Goal: Information Seeking & Learning: Find contact information

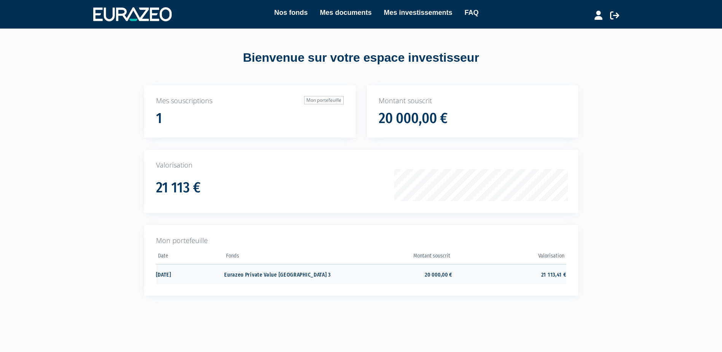
click at [545, 272] on td "21 113,41 €" at bounding box center [509, 274] width 114 height 20
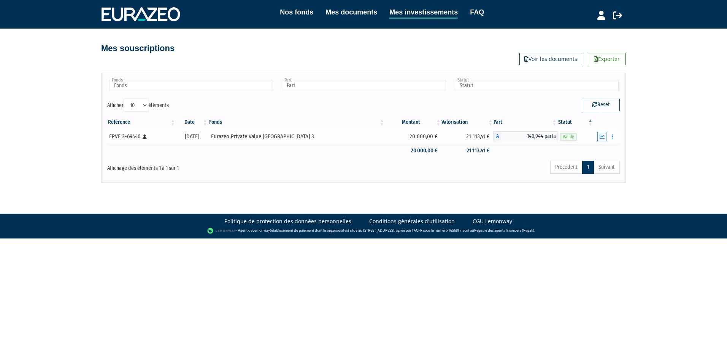
click at [605, 136] on button "button" at bounding box center [602, 137] width 9 height 10
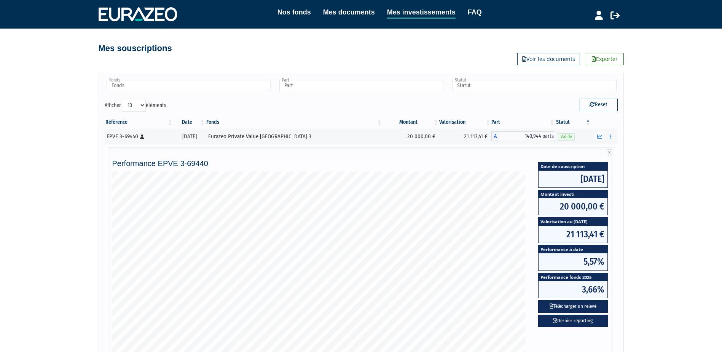
scroll to position [38, 0]
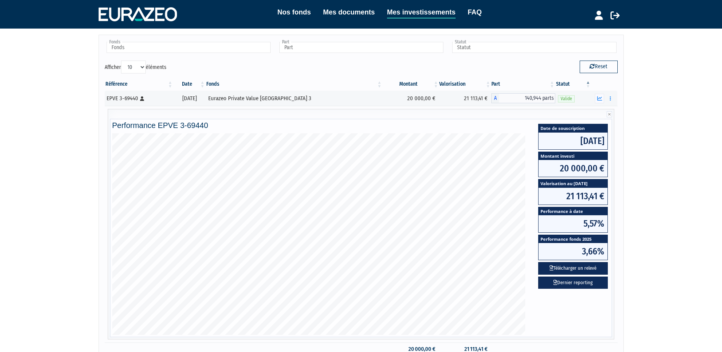
click at [56, 259] on div "Nos fonds Mes documents Mes investissements FAQ Déconnexion Nos fonds Mes docum…" at bounding box center [361, 171] width 722 height 419
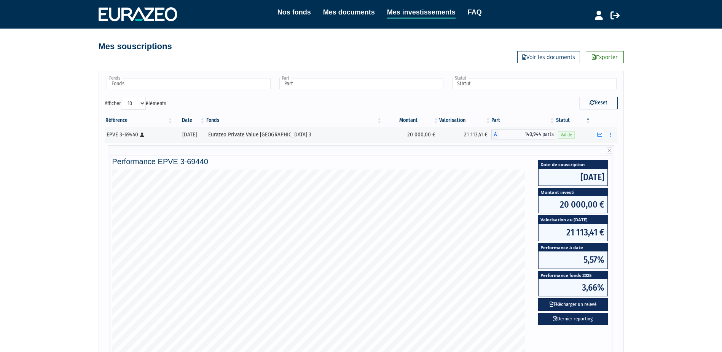
scroll to position [0, 0]
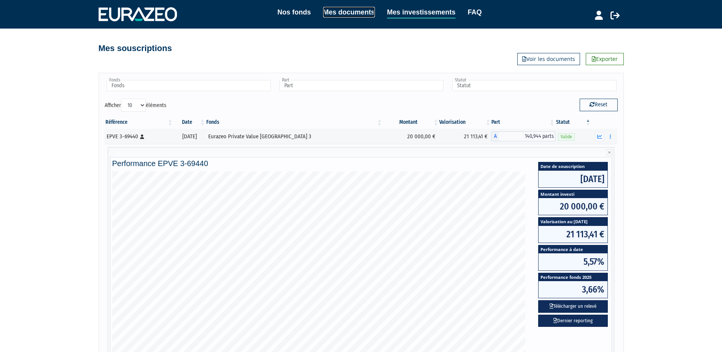
click at [337, 9] on link "Mes documents" at bounding box center [349, 12] width 52 height 11
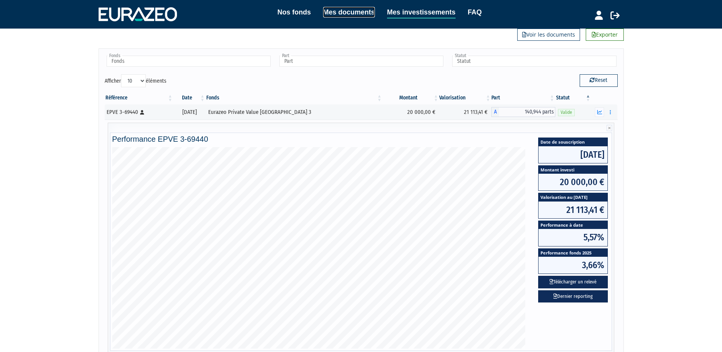
scroll to position [38, 0]
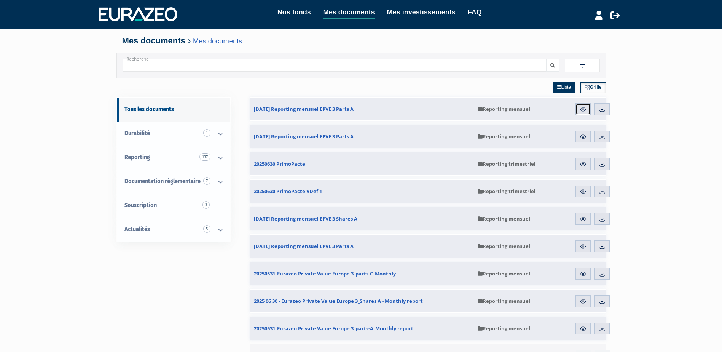
click at [581, 111] on img at bounding box center [582, 109] width 7 height 7
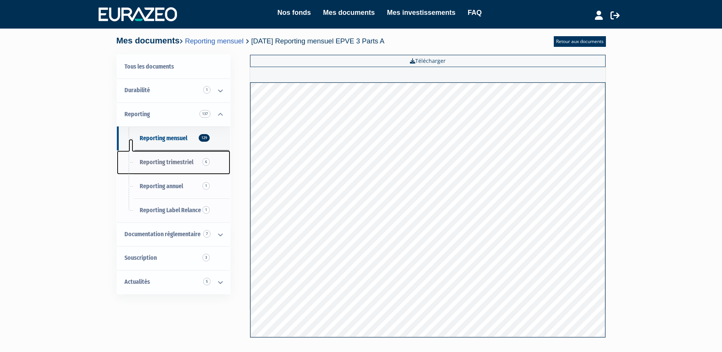
click at [177, 157] on link "Reporting trimestriel 6" at bounding box center [173, 162] width 113 height 24
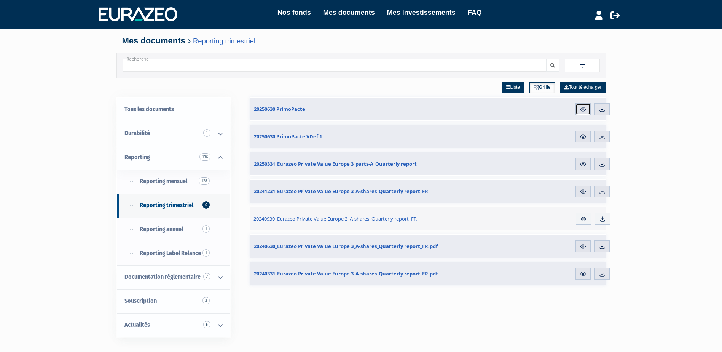
click at [585, 108] on img at bounding box center [582, 109] width 7 height 7
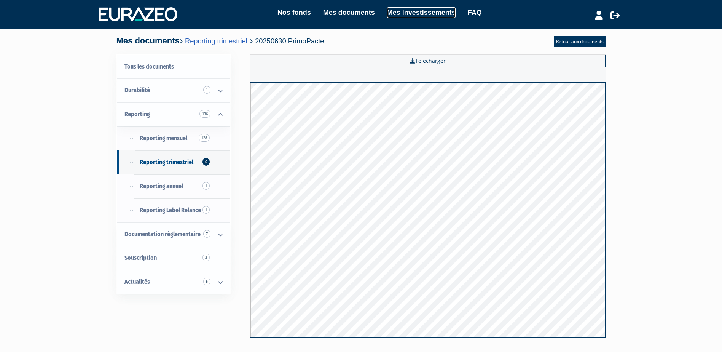
click at [398, 13] on link "Mes investissements" at bounding box center [421, 12] width 68 height 11
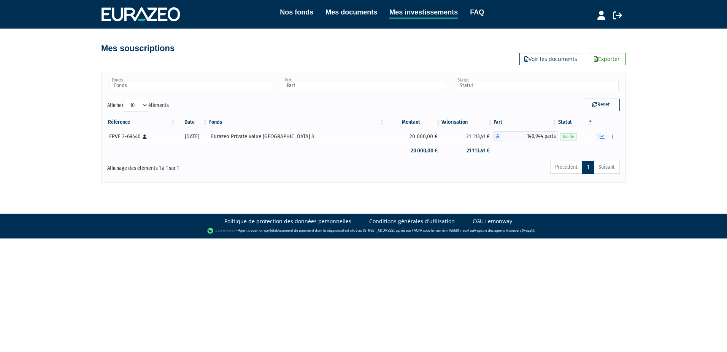
click at [536, 136] on span "140,944 parts" at bounding box center [529, 136] width 56 height 10
click at [494, 135] on span "A" at bounding box center [498, 136] width 8 height 10
click at [531, 135] on span "140,944 parts" at bounding box center [529, 136] width 56 height 10
drag, startPoint x: 531, startPoint y: 135, endPoint x: 538, endPoint y: 135, distance: 6.9
click at [538, 135] on span "140,944 parts" at bounding box center [529, 136] width 56 height 10
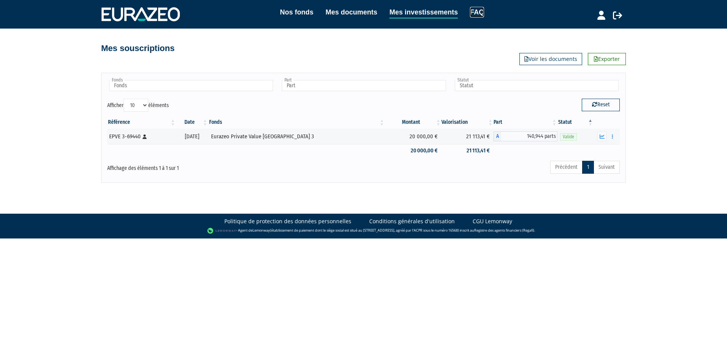
click at [478, 12] on link "FAQ" at bounding box center [477, 12] width 14 height 11
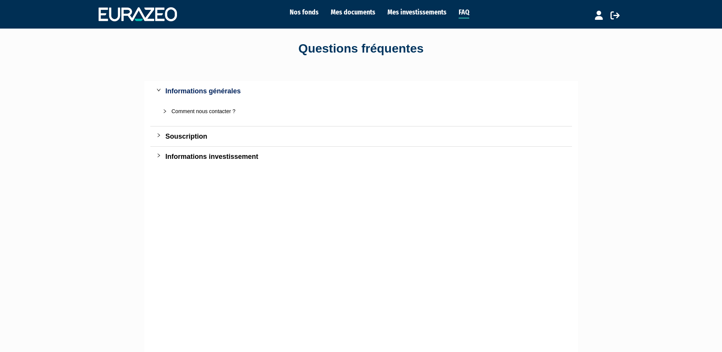
click at [191, 107] on div "Comment nous contacter ?" at bounding box center [366, 111] width 388 height 8
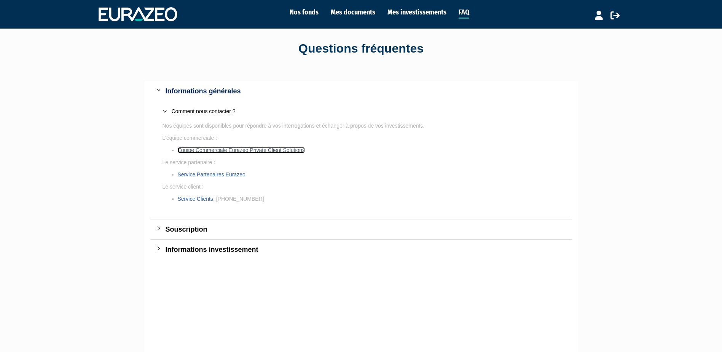
click at [201, 147] on link "Equipe Commerciale Eurazeo Private Client Solutions" at bounding box center [241, 150] width 127 height 6
click at [156, 229] on div "Souscription" at bounding box center [361, 229] width 422 height 20
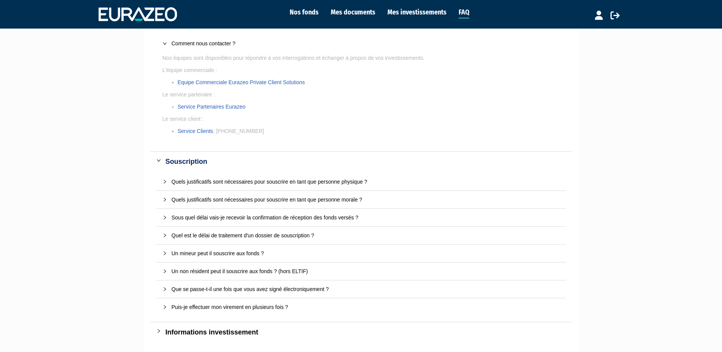
scroll to position [114, 0]
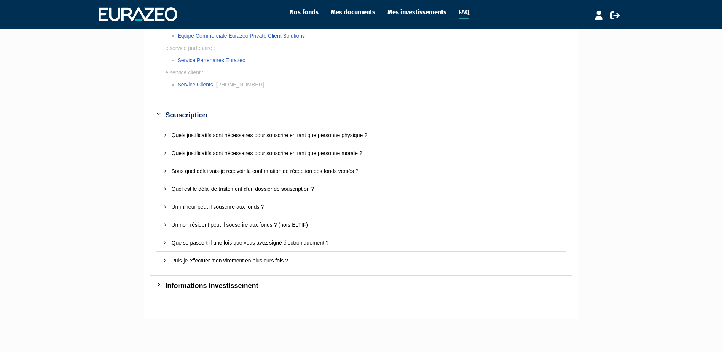
click at [166, 133] on icon "collapsed" at bounding box center [164, 135] width 5 height 5
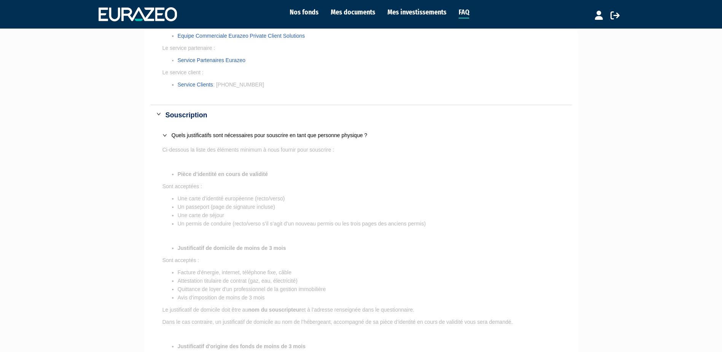
click at [166, 133] on icon "expanded" at bounding box center [164, 135] width 5 height 5
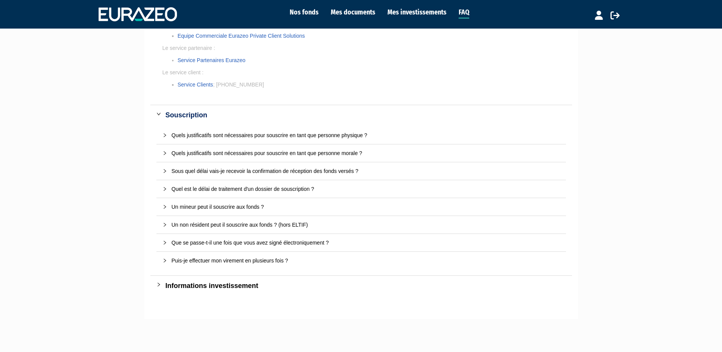
click at [197, 258] on div "Puis-je effectuer mon virement en plusieurs fois ?" at bounding box center [366, 260] width 388 height 8
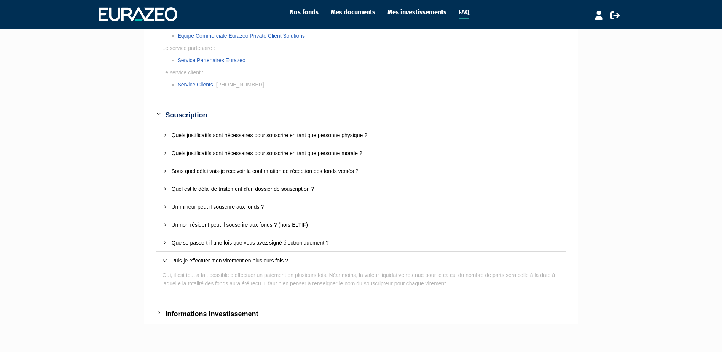
click at [197, 258] on div "Puis-je effectuer mon virement en plusieurs fois ?" at bounding box center [366, 260] width 388 height 8
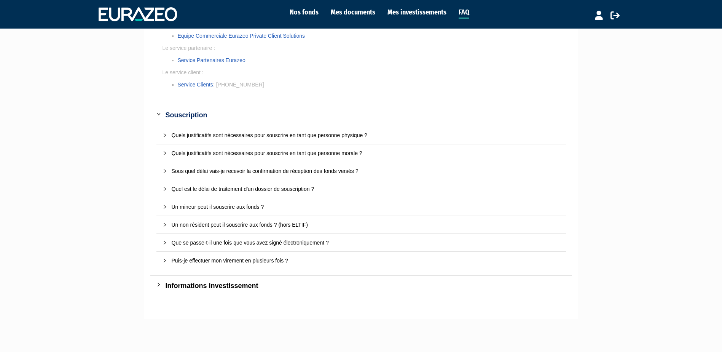
click at [197, 248] on div "Que se passe-t-il une fois que vous avez signé électroniquement ?" at bounding box center [360, 242] width 409 height 17
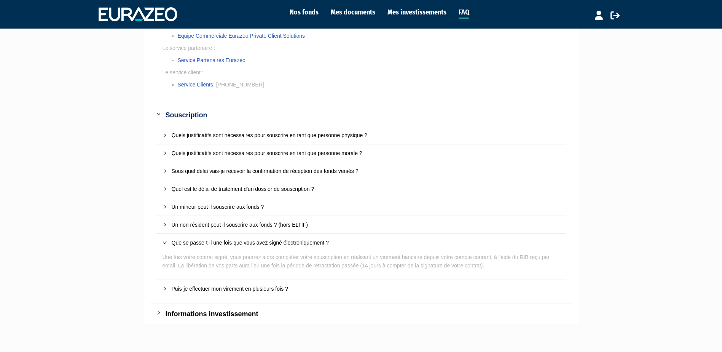
click at [198, 244] on div "Que se passe-t-il une fois que vous avez signé électroniquement ?" at bounding box center [366, 242] width 388 height 8
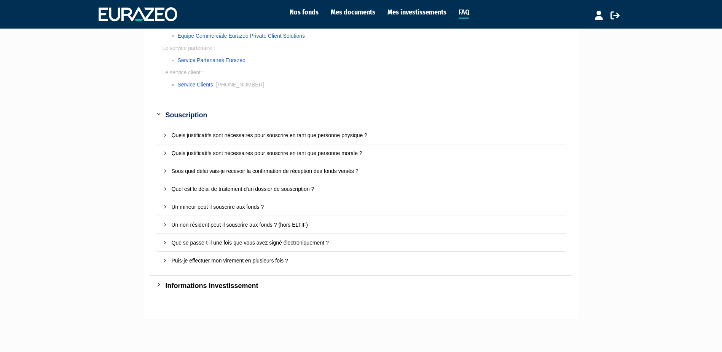
click at [202, 220] on div "Un non résident peut il souscrire aux fonds ? (hors ELTIF)" at bounding box center [366, 224] width 388 height 8
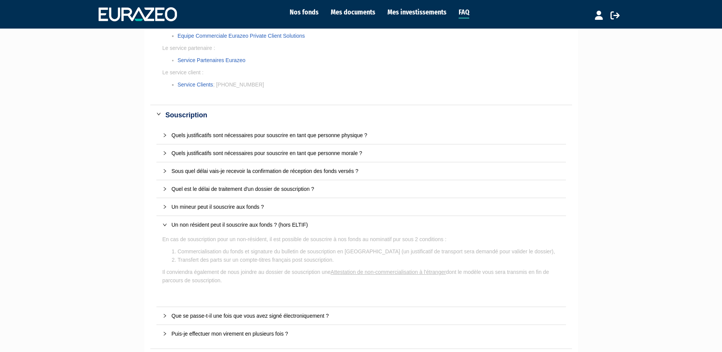
click at [202, 220] on div "Un non résident peut il souscrire aux fonds ? (hors ELTIF)" at bounding box center [366, 224] width 388 height 8
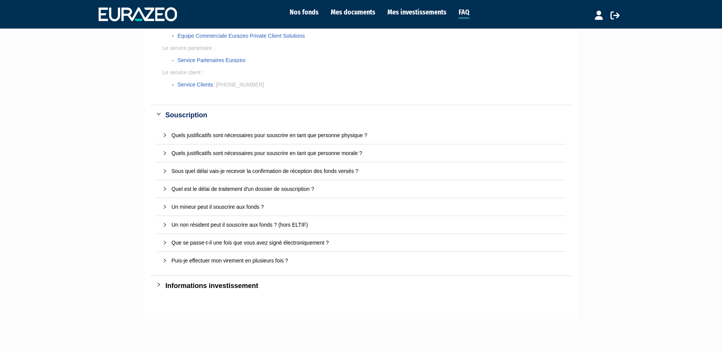
click at [204, 202] on div "Un mineur peut il souscrire aux fonds ?" at bounding box center [366, 206] width 388 height 8
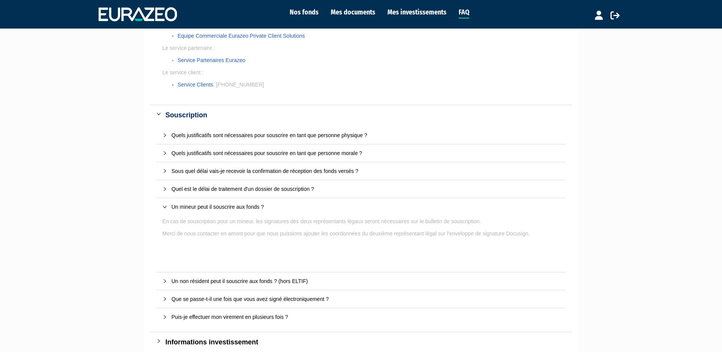
click at [200, 203] on div "Un mineur peut il souscrire aux fonds ?" at bounding box center [366, 206] width 388 height 8
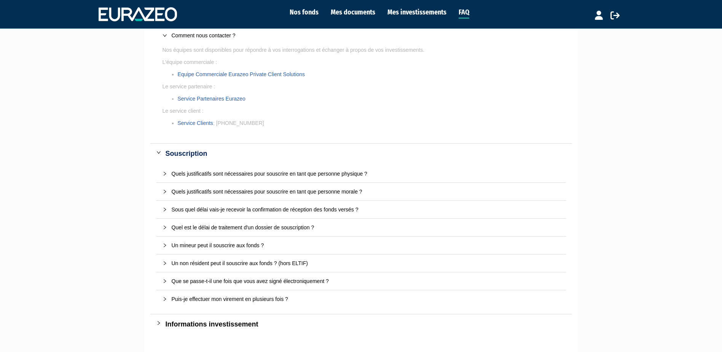
scroll to position [0, 0]
